Goal: Information Seeking & Learning: Learn about a topic

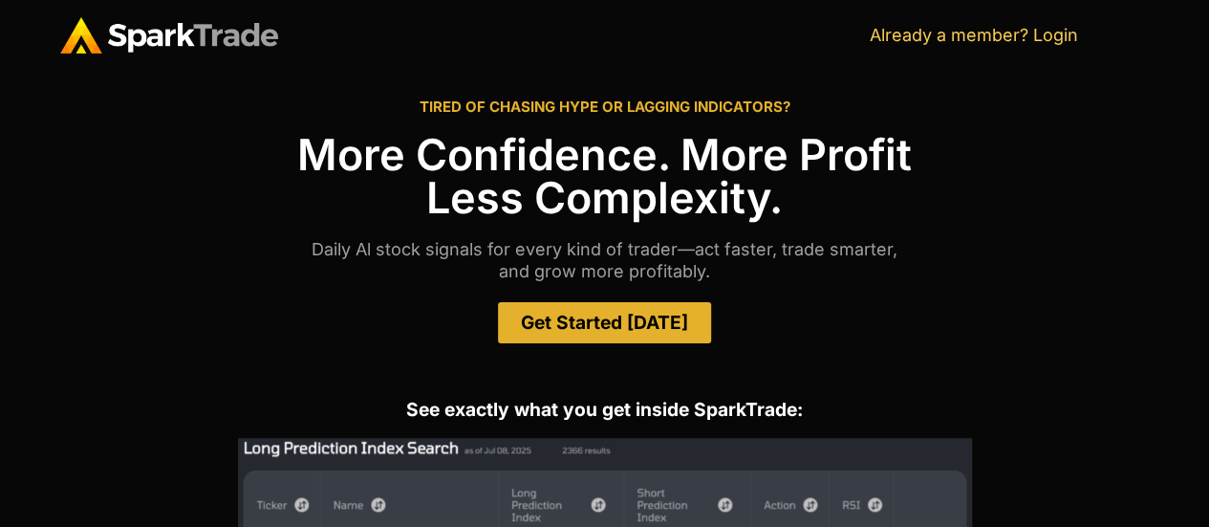
drag, startPoint x: 0, startPoint y: 0, endPoint x: 1067, endPoint y: 198, distance: 1084.9
click at [1067, 198] on h1 "More Confidence. More Profit Less Complexity." at bounding box center [605, 176] width 1090 height 86
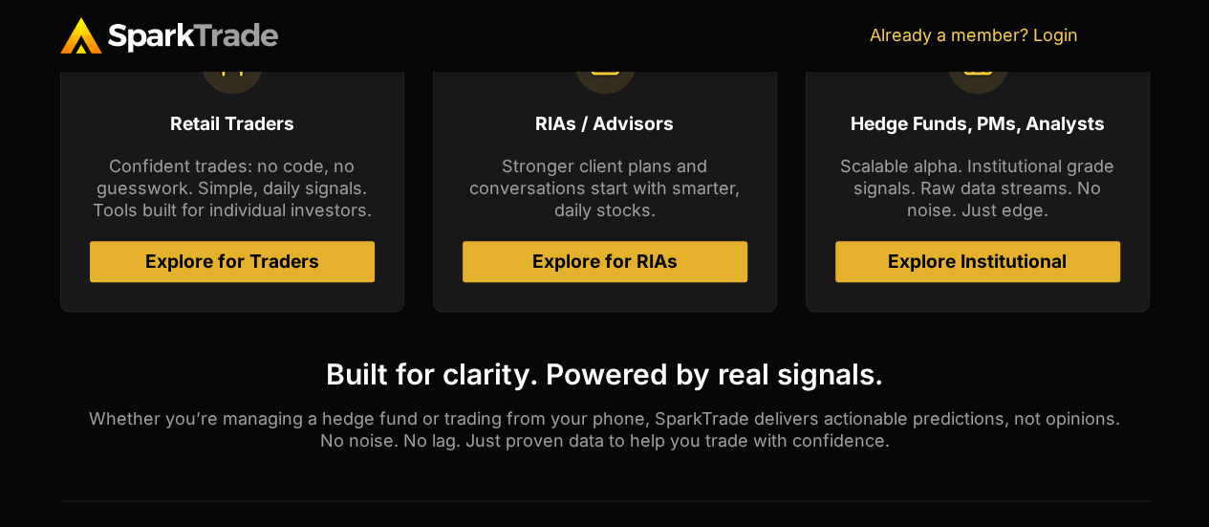
scroll to position [910, 0]
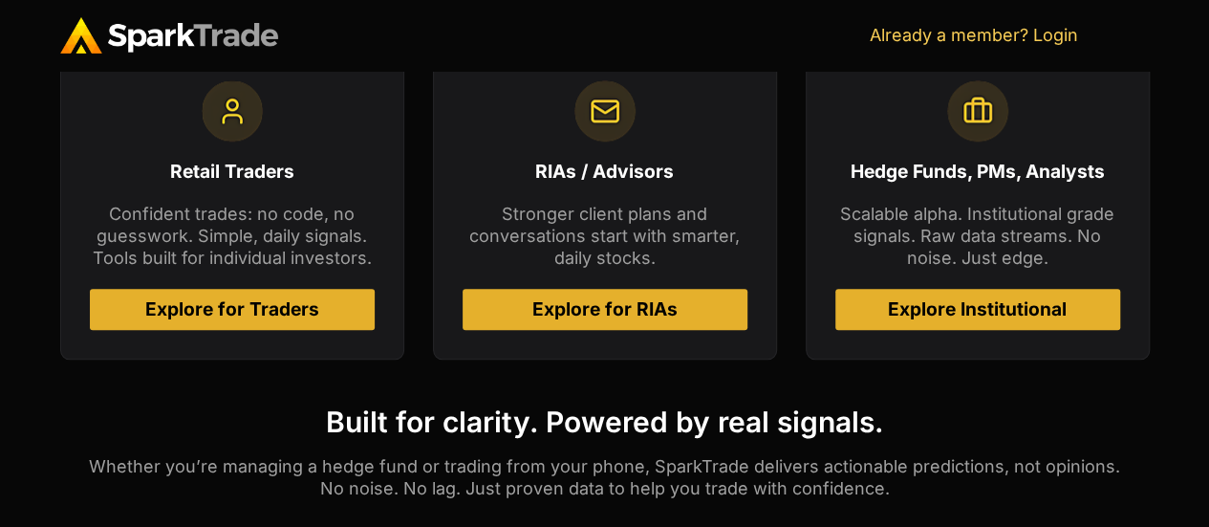
click at [228, 312] on span "Explore for Traders" at bounding box center [232, 309] width 174 height 18
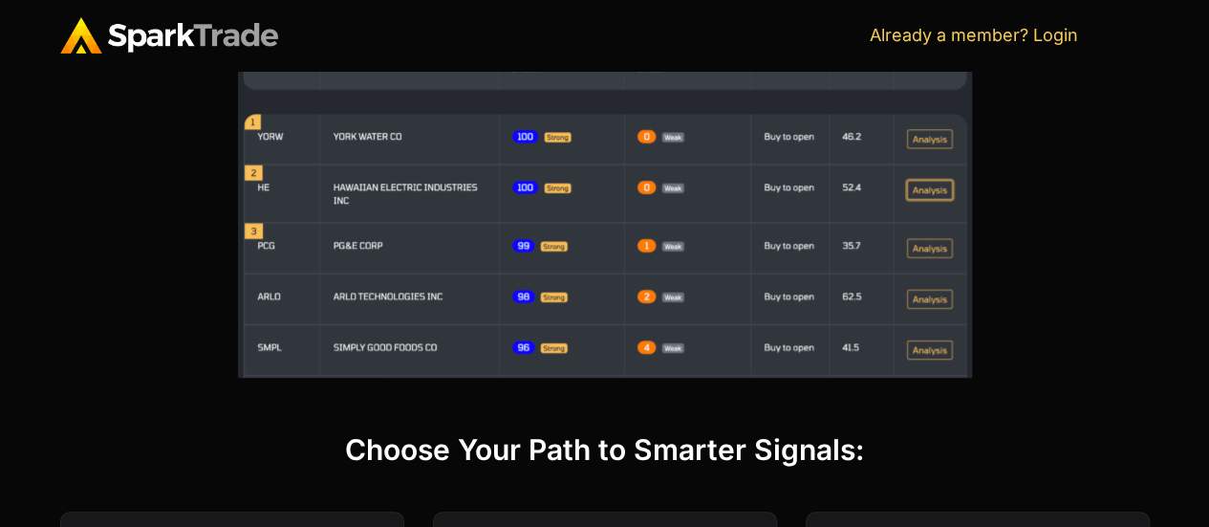
scroll to position [0, 0]
